Goal: Task Accomplishment & Management: Manage account settings

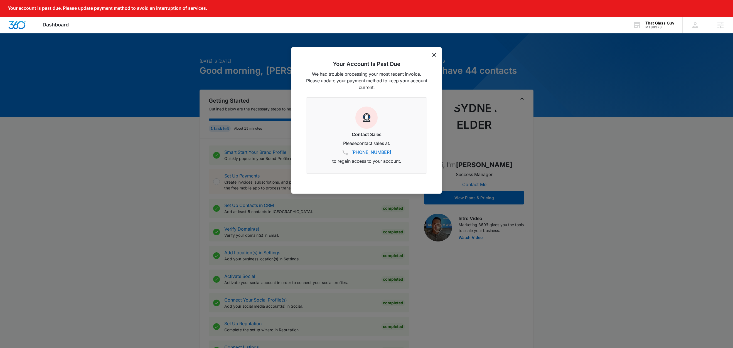
click at [432, 55] on icon "dismiss this dialog" at bounding box center [434, 55] width 4 height 4
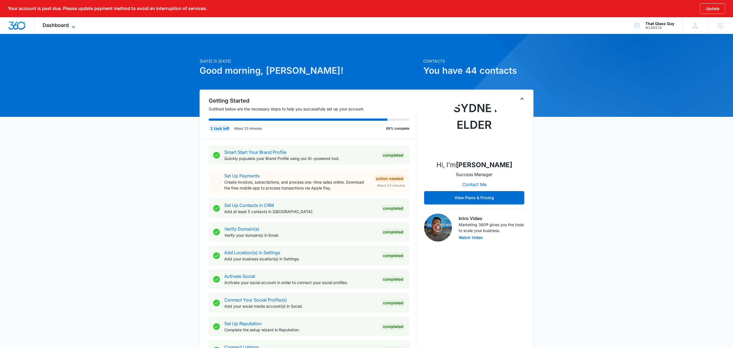
click at [65, 28] on span "Dashboard" at bounding box center [56, 25] width 26 height 6
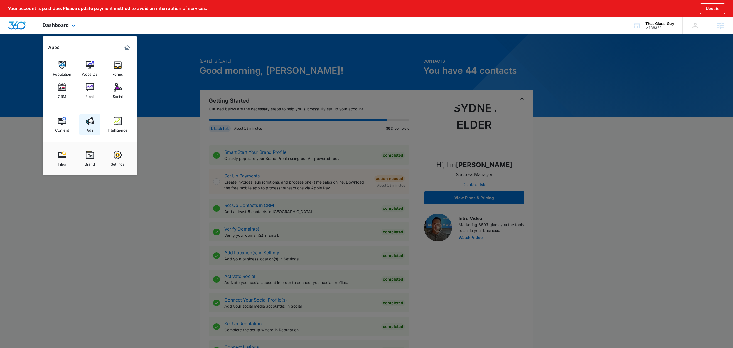
click at [91, 127] on div "Ads" at bounding box center [89, 128] width 7 height 7
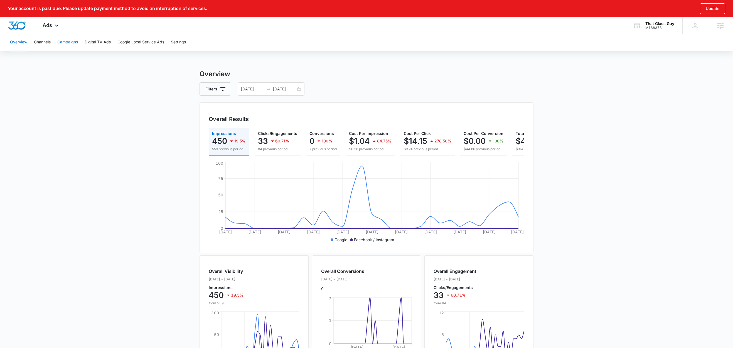
click at [66, 41] on button "Campaigns" at bounding box center [67, 42] width 21 height 18
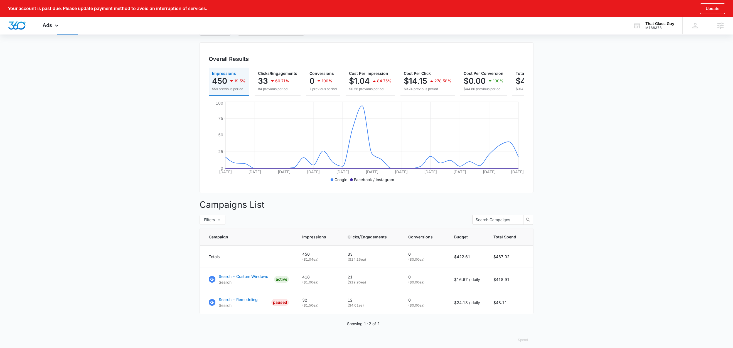
scroll to position [73, 0]
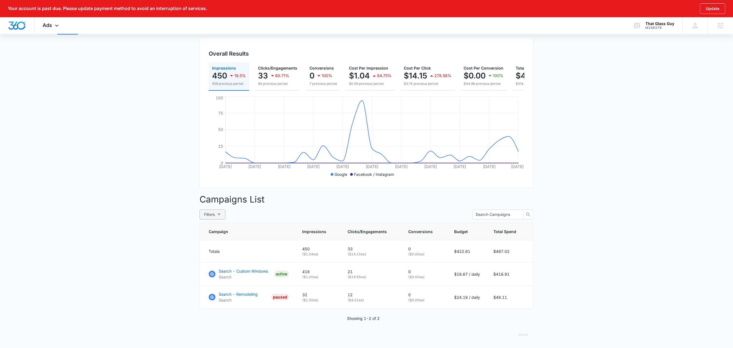
click at [219, 214] on icon "button" at bounding box center [219, 214] width 4 height 4
click at [157, 240] on input "All" at bounding box center [155, 242] width 4 height 4
click at [124, 203] on main "Campaigns Filters 08/11/2025 09/10/2025 Overall Results Impressions 450 19.5% 5…" at bounding box center [366, 176] width 733 height 344
click at [219, 213] on span "Filters (1)" at bounding box center [212, 214] width 16 height 6
click at [177, 268] on span "Clear All" at bounding box center [169, 271] width 15 height 6
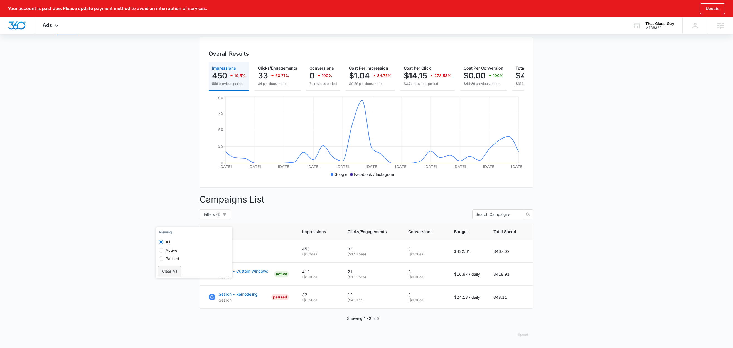
radio input "false"
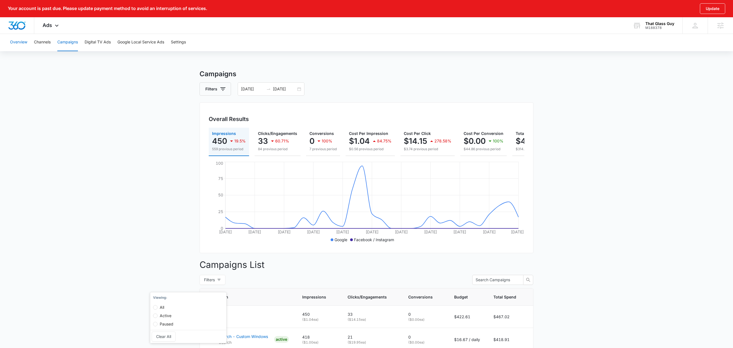
click at [25, 42] on button "Overview" at bounding box center [18, 42] width 17 height 18
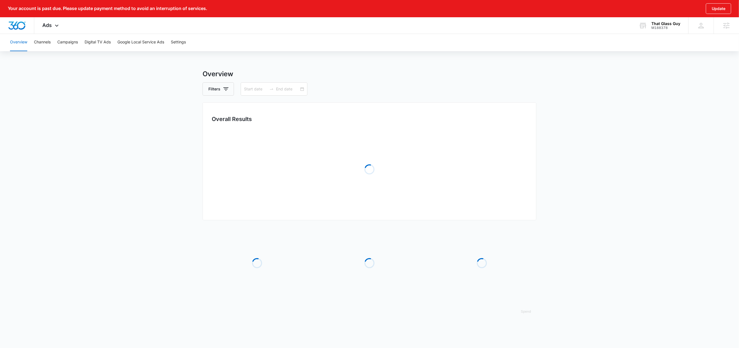
type input "08/11/2025"
type input "09/10/2025"
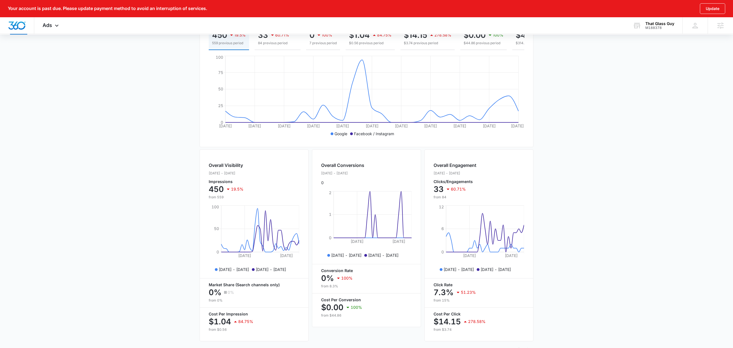
scroll to position [2, 0]
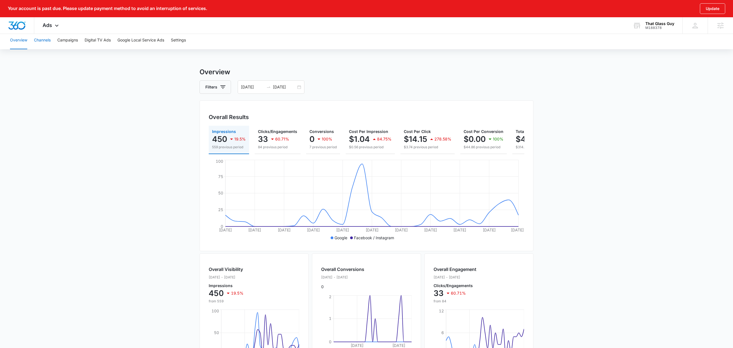
click at [46, 41] on button "Channels" at bounding box center [42, 40] width 17 height 18
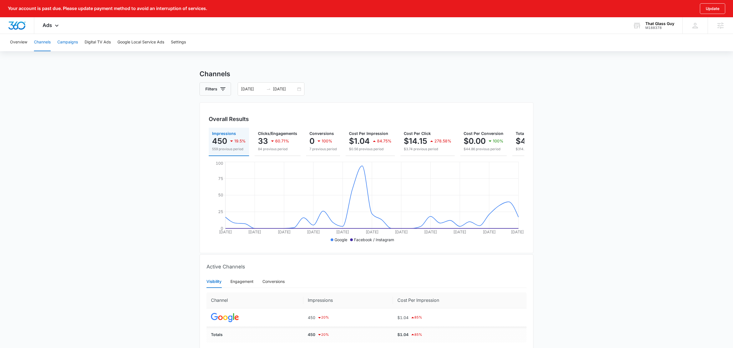
click at [69, 42] on button "Campaigns" at bounding box center [67, 42] width 21 height 18
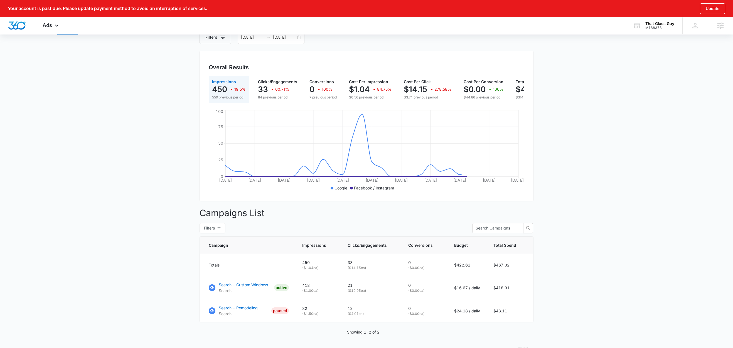
scroll to position [73, 0]
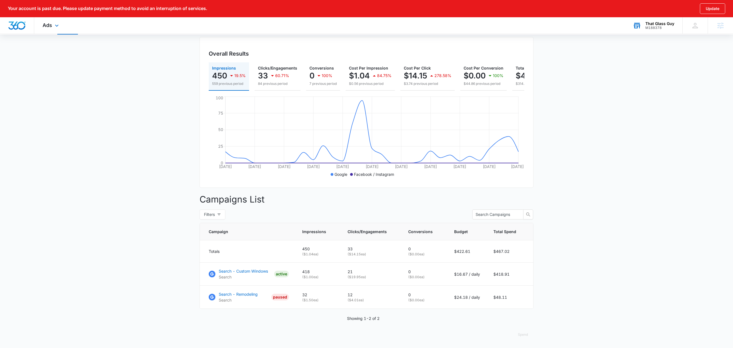
click at [659, 23] on div "That Glass Guy" at bounding box center [659, 23] width 29 height 4
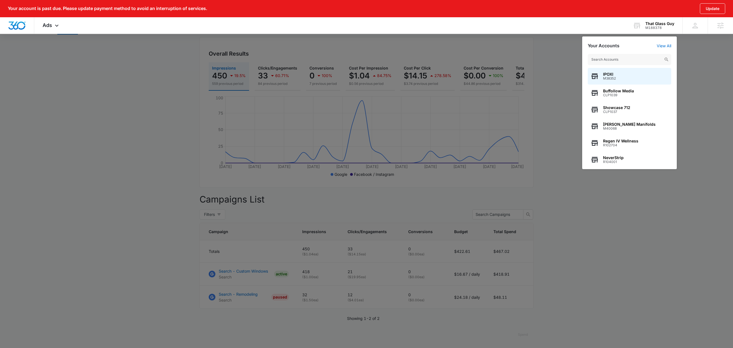
click at [146, 166] on div at bounding box center [366, 174] width 733 height 348
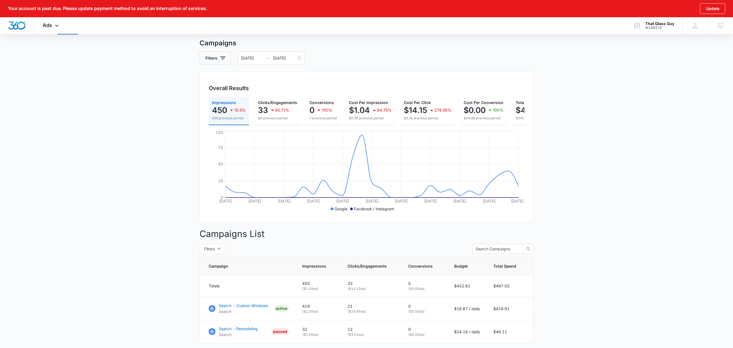
scroll to position [0, 0]
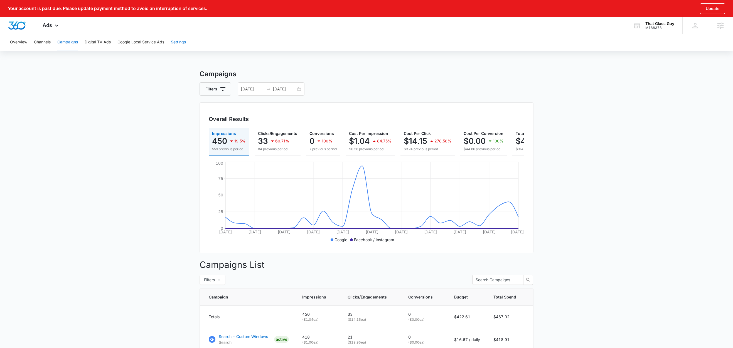
click at [180, 42] on button "Settings" at bounding box center [178, 42] width 15 height 18
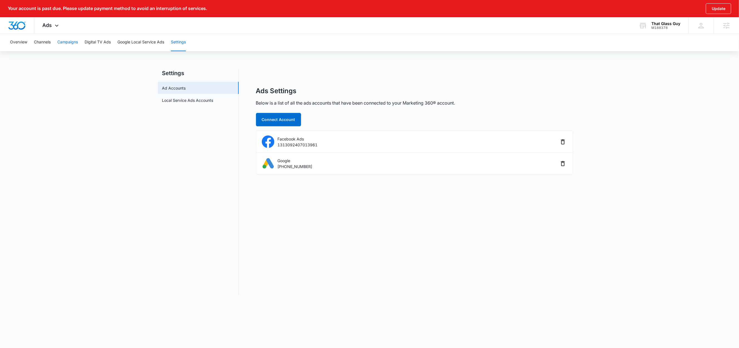
click at [70, 42] on button "Campaigns" at bounding box center [67, 42] width 21 height 18
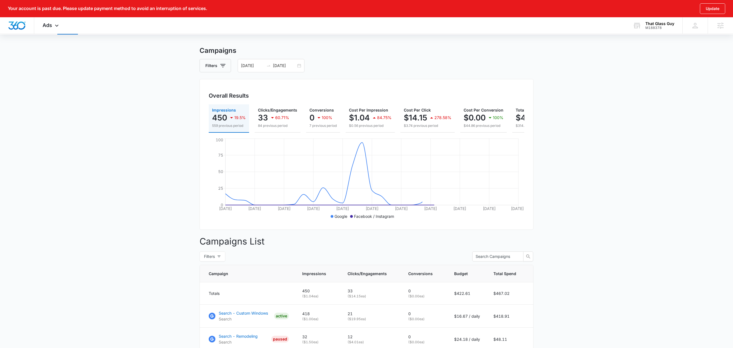
scroll to position [73, 0]
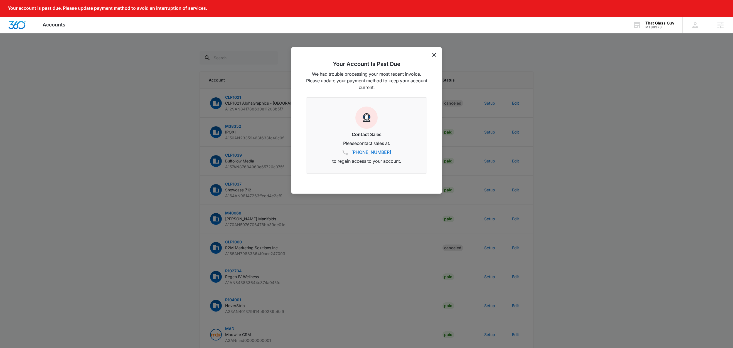
click at [430, 56] on div "Your Account Is Past Due We had trouble processing your most recent invoice. Pl…" at bounding box center [366, 120] width 150 height 146
click at [434, 55] on icon "dismiss this dialog" at bounding box center [434, 55] width 4 height 4
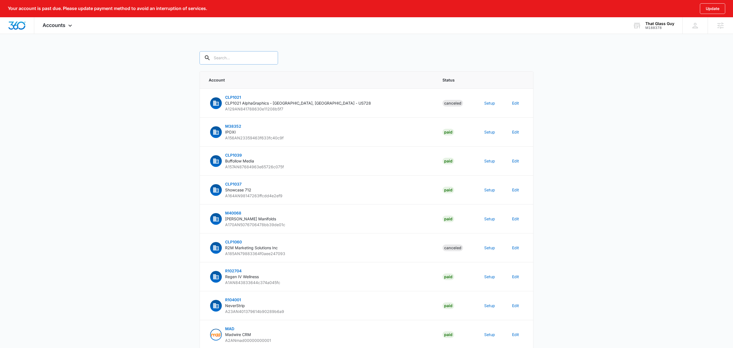
click at [238, 59] on input "text" at bounding box center [238, 57] width 78 height 13
paste input "M188378"
type input "M188378"
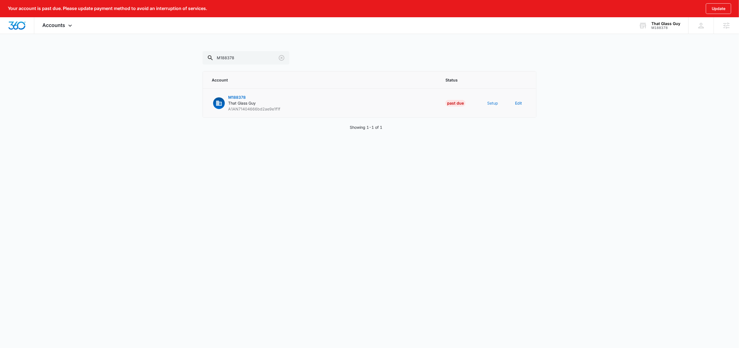
click at [495, 103] on button "Setup" at bounding box center [492, 103] width 11 height 6
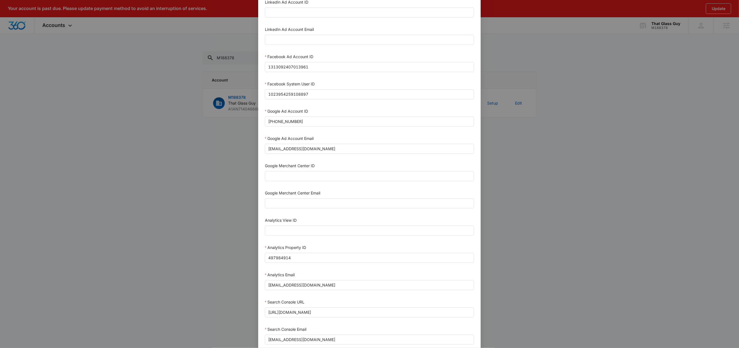
scroll to position [46, 0]
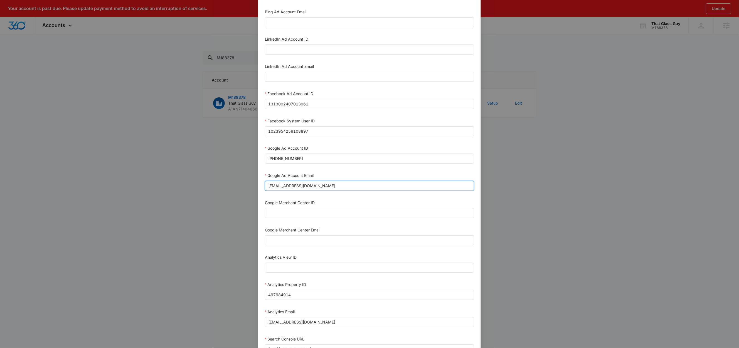
click at [348, 188] on input "m360+accounts1020@madwiremedia.com" at bounding box center [369, 186] width 209 height 10
paste input "M360+A"
type input "M360+Accounts1020@madwiremedia.com"
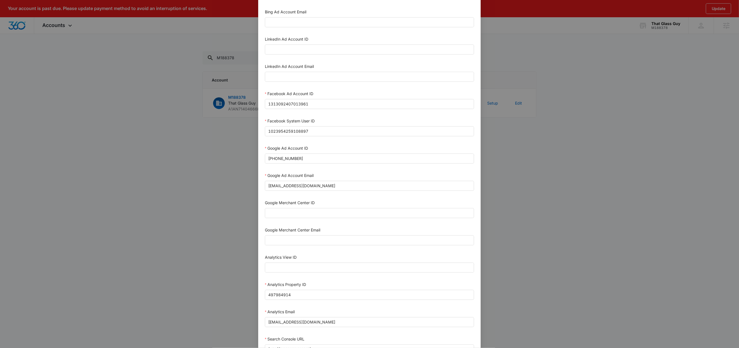
click at [352, 176] on div "Google Ad Account Email" at bounding box center [369, 176] width 209 height 8
click at [305, 159] on input "969-847-9054" at bounding box center [369, 159] width 209 height 10
click at [317, 152] on div "Google Ad Account ID" at bounding box center [369, 149] width 209 height 8
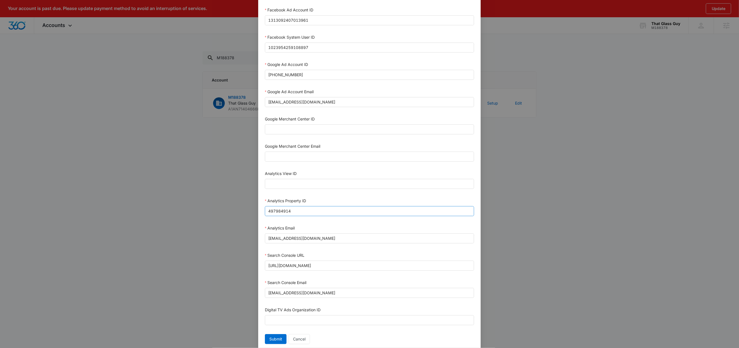
scroll to position [152, 0]
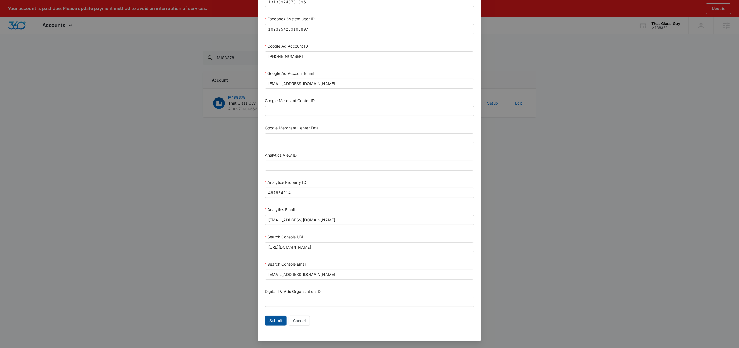
click at [276, 321] on span "Submit" at bounding box center [275, 321] width 13 height 6
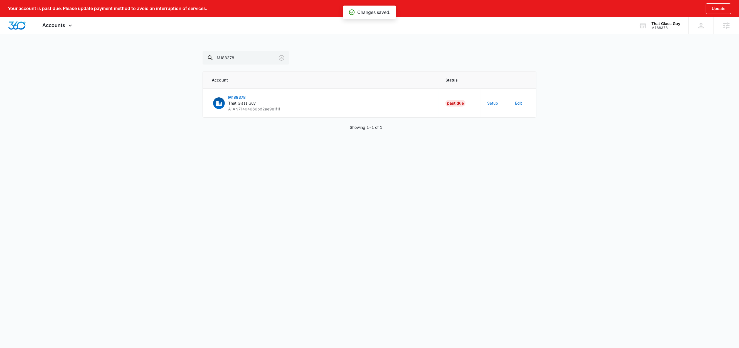
scroll to position [147, 0]
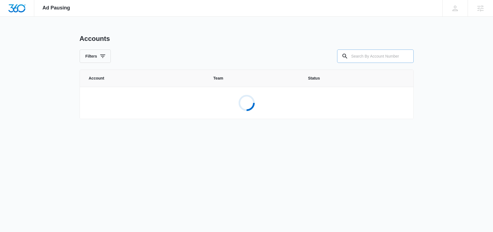
click at [366, 59] on input "text" at bounding box center [375, 56] width 76 height 13
paste input "M188378"
type input "M188378"
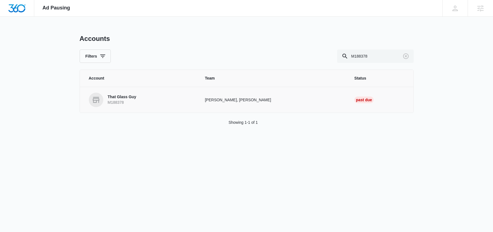
click at [129, 97] on p "That Glass Guy" at bounding box center [122, 97] width 29 height 6
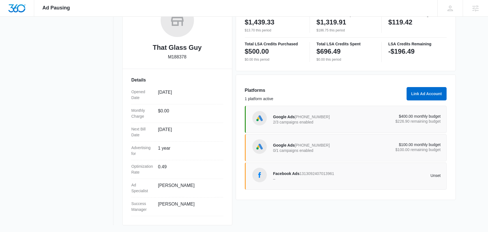
scroll to position [102, 0]
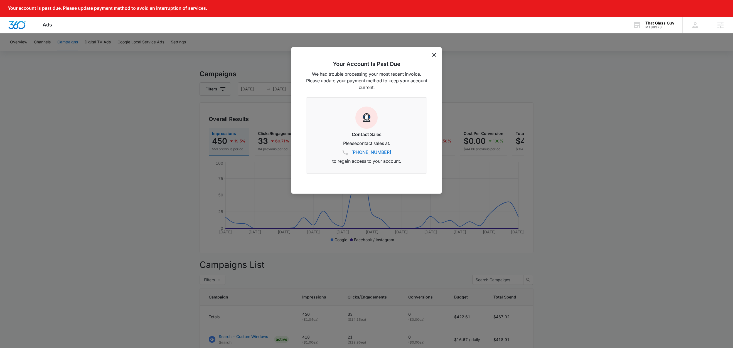
click at [436, 55] on div "Your Account Is Past Due We had trouble processing your most recent invoice. Pl…" at bounding box center [366, 120] width 150 height 146
click at [429, 55] on div "Your Account Is Past Due We had trouble processing your most recent invoice. Pl…" at bounding box center [366, 120] width 150 height 146
click at [434, 56] on icon "dismiss this dialog" at bounding box center [434, 55] width 4 height 4
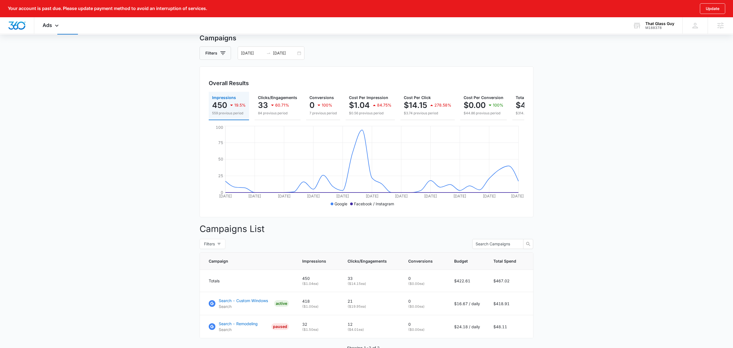
scroll to position [73, 0]
